Goal: Task Accomplishment & Management: Use online tool/utility

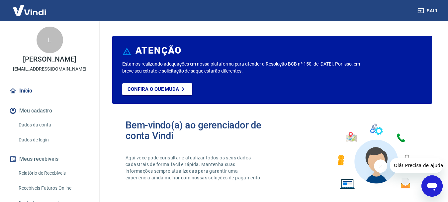
click at [381, 167] on icon "Fechar mensagem da empresa" at bounding box center [380, 165] width 5 height 5
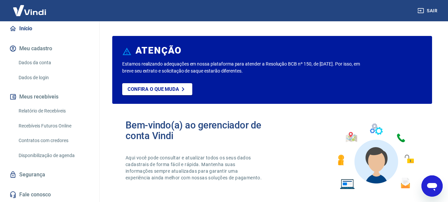
click at [51, 125] on link "Recebíveis Futuros Online" at bounding box center [53, 126] width 75 height 14
click at [424, 7] on button "Sair" at bounding box center [429, 11] width 24 height 12
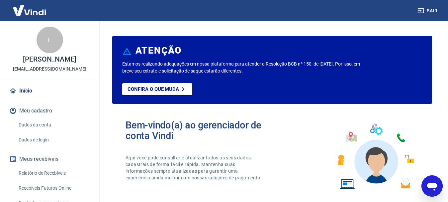
scroll to position [62, 0]
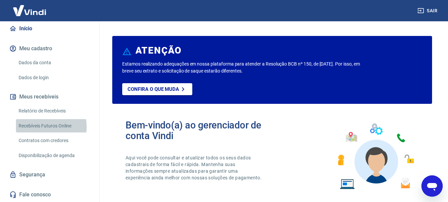
click at [44, 126] on link "Recebíveis Futuros Online" at bounding box center [53, 126] width 75 height 14
